Goal: Navigation & Orientation: Understand site structure

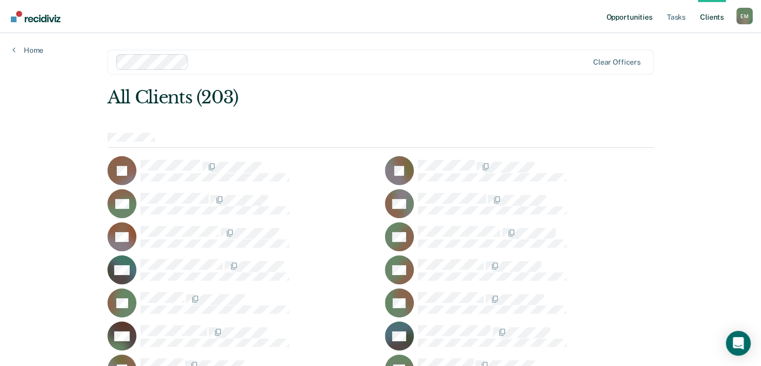
click at [638, 18] on link "Opportunities" at bounding box center [629, 16] width 50 height 33
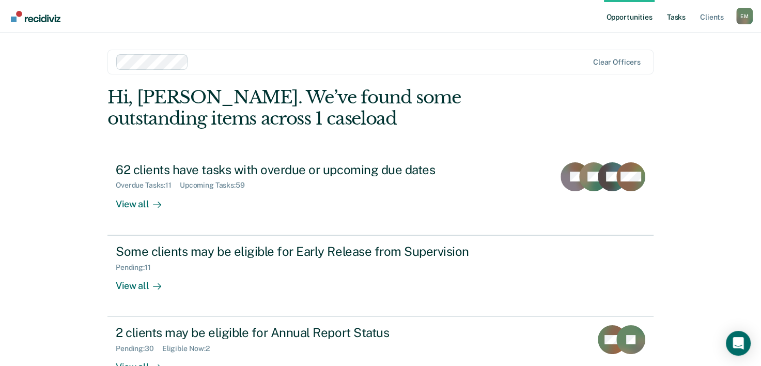
click at [675, 19] on link "Tasks" at bounding box center [676, 16] width 23 height 33
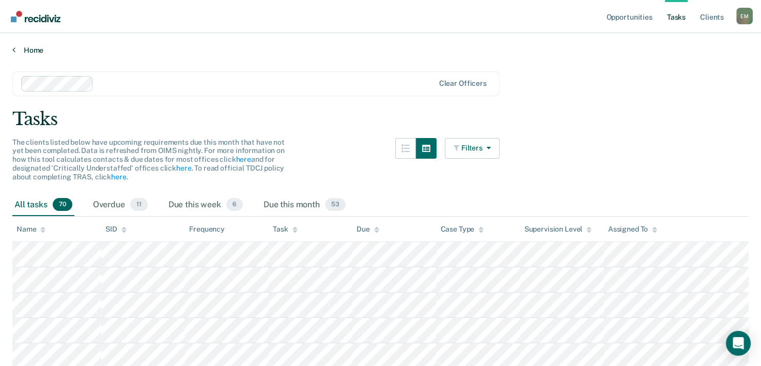
click at [33, 50] on link "Home" at bounding box center [380, 49] width 737 height 9
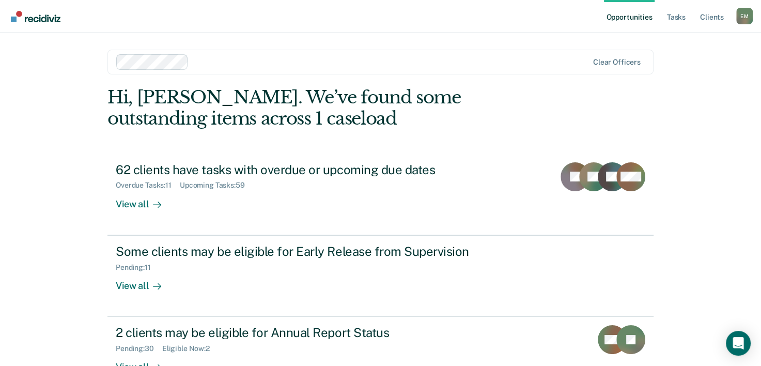
click at [743, 17] on div "E M" at bounding box center [745, 16] width 17 height 17
click at [711, 17] on link "Client s" at bounding box center [712, 16] width 28 height 33
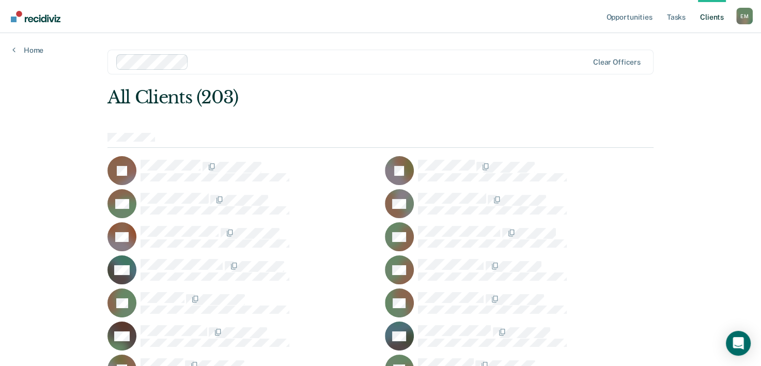
click at [50, 18] on img "Go to Recidiviz Home" at bounding box center [36, 16] width 50 height 11
